Goal: Transaction & Acquisition: Book appointment/travel/reservation

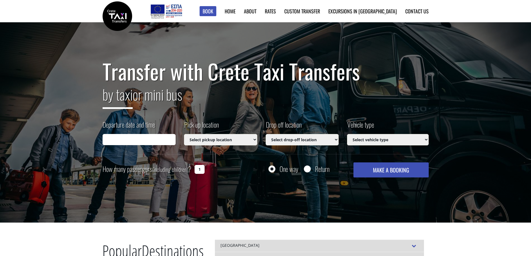
type input "[DATE] 01:43"
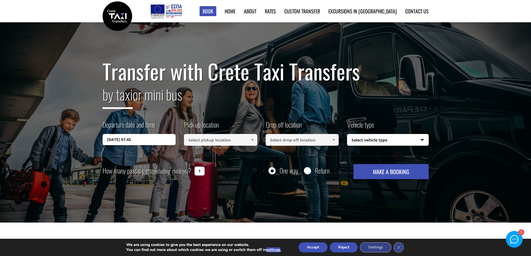
click at [223, 142] on input at bounding box center [220, 140] width 73 height 12
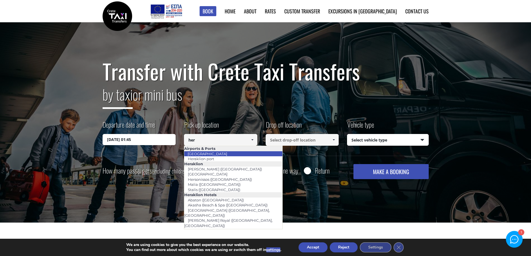
click at [223, 155] on li "[GEOGRAPHIC_DATA]" at bounding box center [233, 153] width 98 height 5
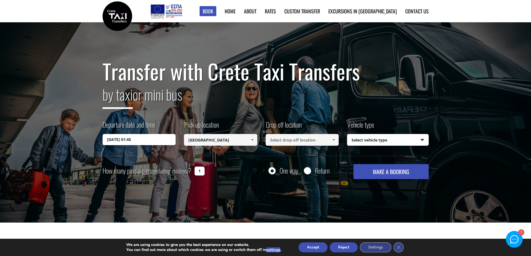
type input "[GEOGRAPHIC_DATA]"
click at [282, 140] on input at bounding box center [301, 140] width 73 height 12
click at [337, 139] on link at bounding box center [333, 140] width 9 height 12
